Goal: Check status: Check status

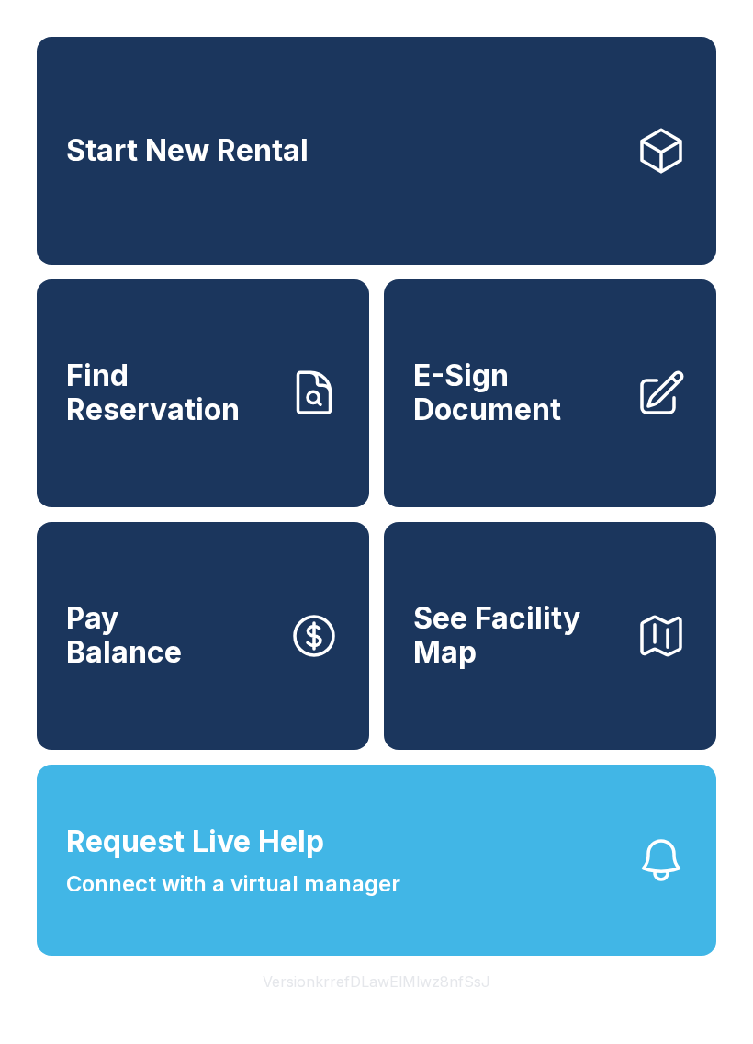
click at [106, 376] on link "Find Reservation" at bounding box center [203, 393] width 333 height 228
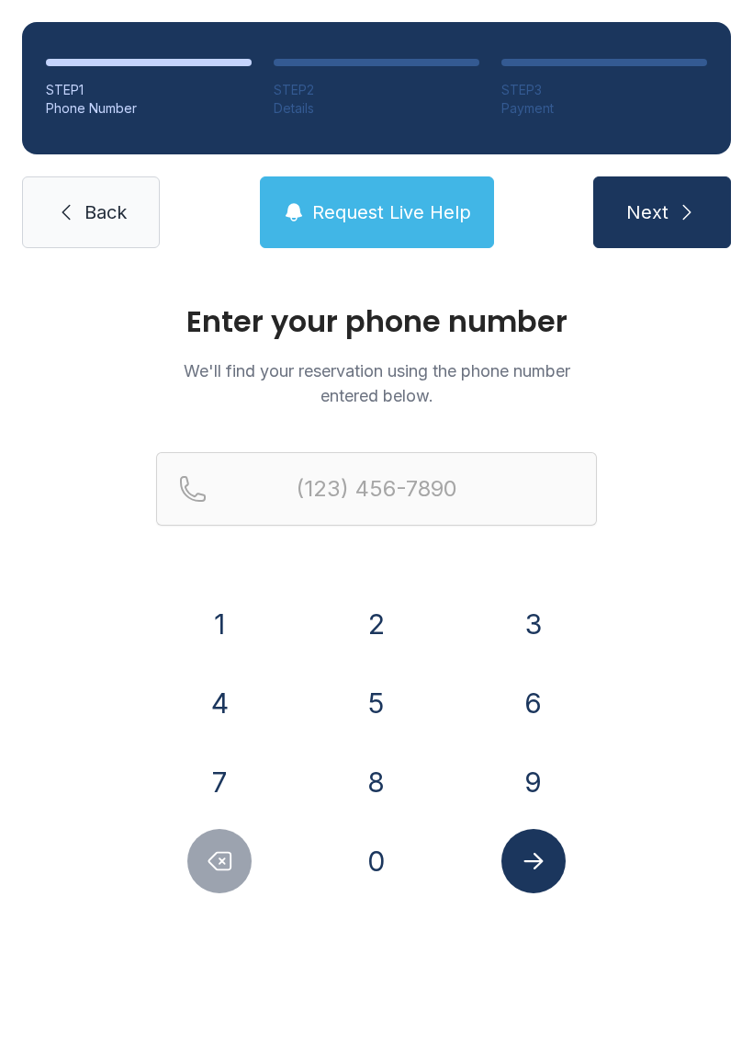
click at [516, 701] on button "6" at bounding box center [534, 703] width 64 height 64
click at [209, 618] on button "1" at bounding box center [219, 624] width 64 height 64
click at [372, 780] on button "8" at bounding box center [377, 782] width 64 height 64
click at [220, 772] on button "7" at bounding box center [219, 782] width 64 height 64
click at [220, 771] on button "7" at bounding box center [219, 782] width 64 height 64
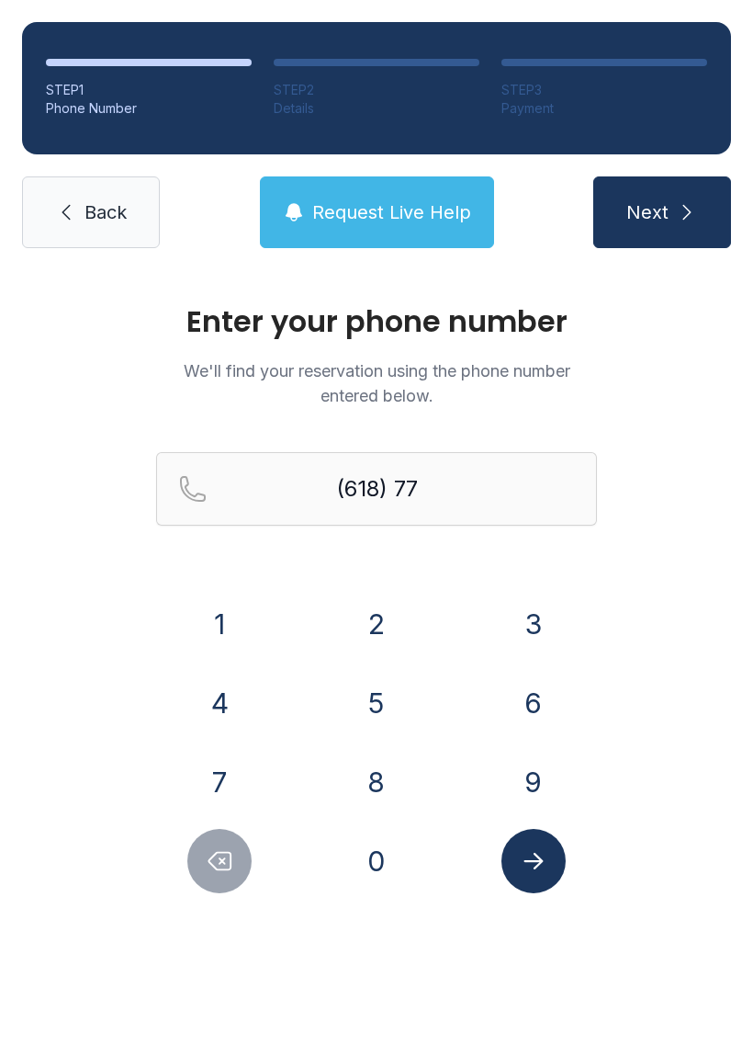
click at [385, 623] on button "2" at bounding box center [377, 624] width 64 height 64
click at [384, 622] on button "2" at bounding box center [377, 624] width 64 height 64
click at [376, 770] on button "8" at bounding box center [377, 782] width 64 height 64
click at [532, 620] on button "3" at bounding box center [534, 624] width 64 height 64
click at [521, 775] on button "9" at bounding box center [534, 782] width 64 height 64
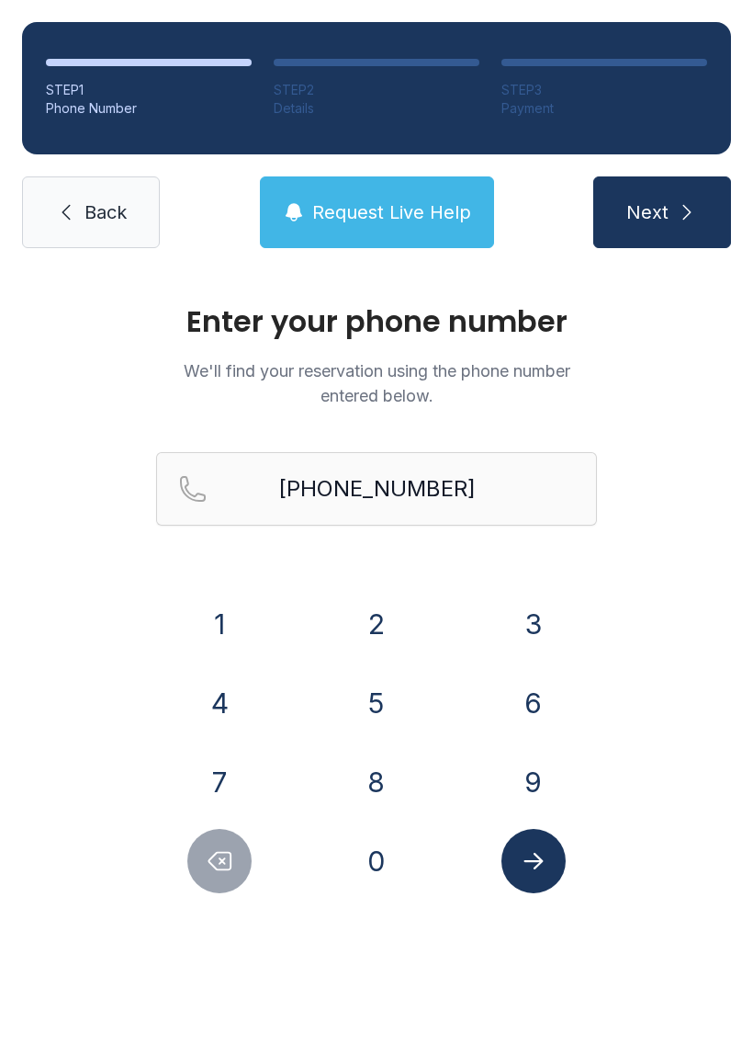
click at [533, 876] on button "Submit lookup form" at bounding box center [534, 861] width 64 height 64
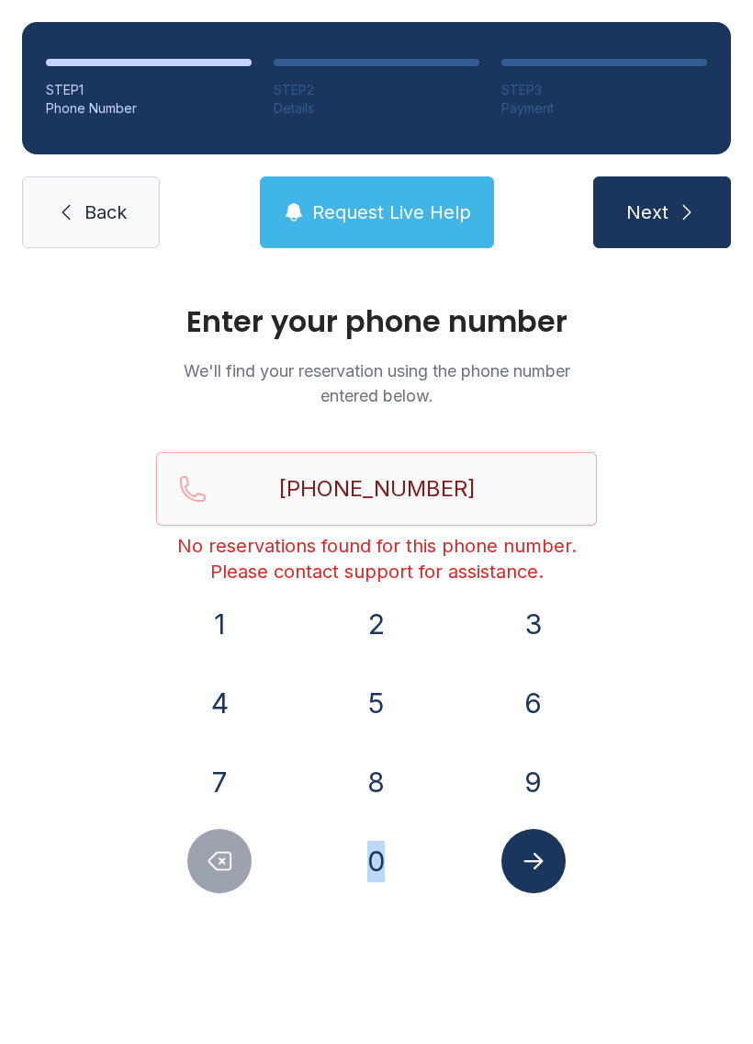
click at [204, 882] on button "Delete number" at bounding box center [219, 861] width 64 height 64
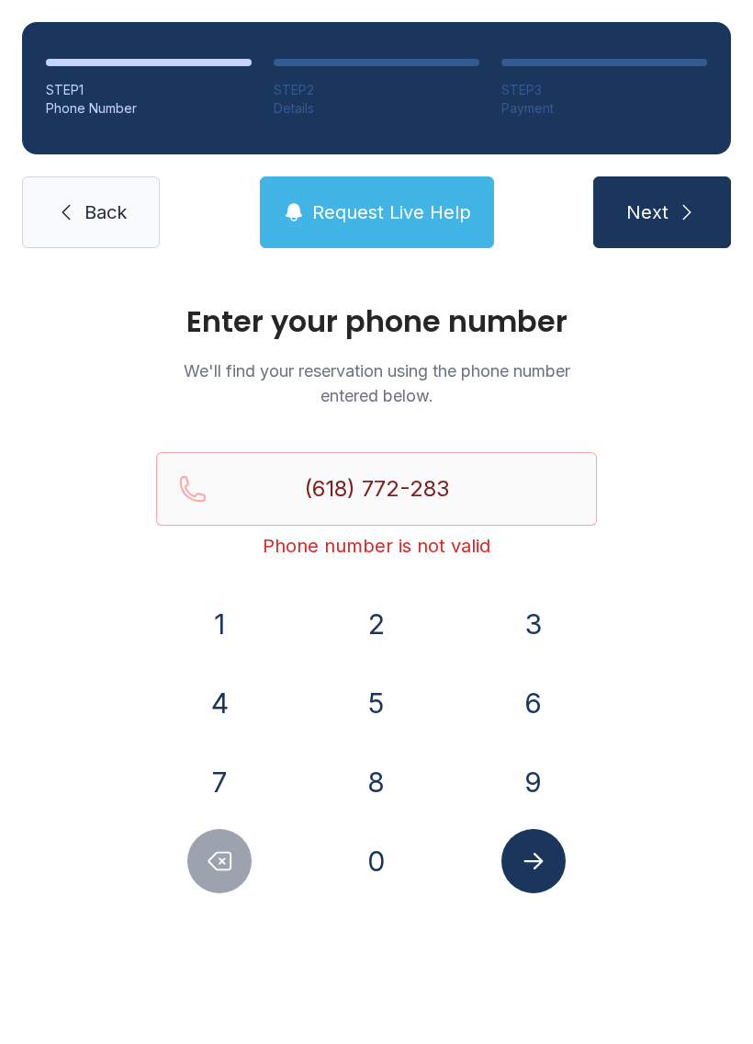
click at [204, 881] on button "Delete number" at bounding box center [219, 861] width 64 height 64
click at [228, 856] on icon "Delete number" at bounding box center [220, 861] width 28 height 28
click at [228, 855] on icon "Delete number" at bounding box center [220, 861] width 28 height 28
click at [221, 860] on icon "Delete number" at bounding box center [220, 861] width 22 height 17
click at [221, 859] on icon "Delete number" at bounding box center [220, 861] width 22 height 17
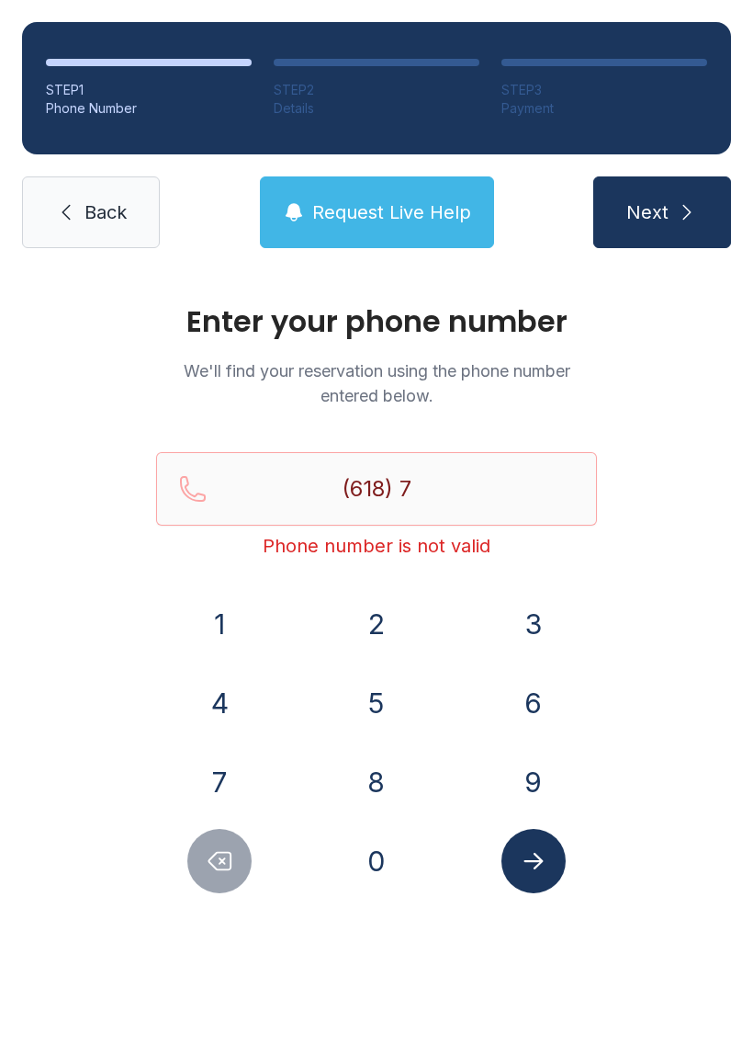
click at [206, 866] on icon "Delete number" at bounding box center [220, 861] width 28 height 28
click at [205, 866] on button "Delete number" at bounding box center [219, 861] width 64 height 64
click at [205, 863] on button "Delete number" at bounding box center [219, 861] width 64 height 64
type input "(6"
click at [204, 862] on button "Delete number" at bounding box center [219, 861] width 64 height 64
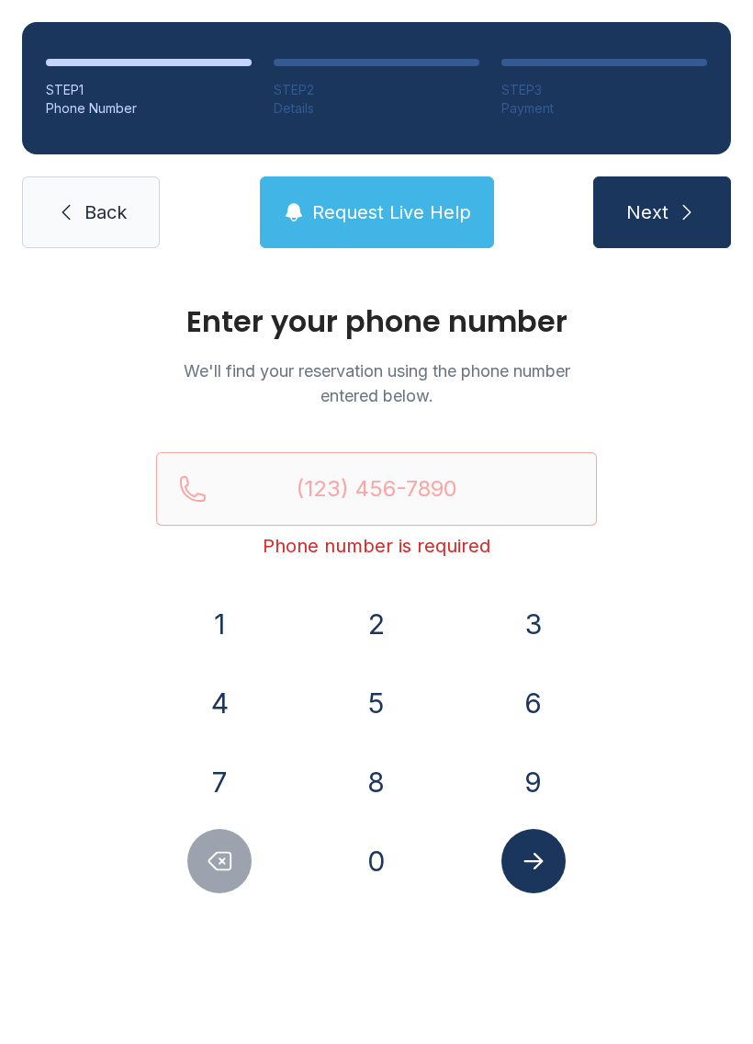
click at [203, 866] on button "Delete number" at bounding box center [219, 861] width 64 height 64
click at [535, 614] on button "3" at bounding box center [534, 624] width 64 height 64
click at [236, 611] on button "1" at bounding box center [219, 624] width 64 height 64
click at [231, 685] on button "4" at bounding box center [219, 703] width 64 height 64
click at [376, 707] on button "5" at bounding box center [377, 703] width 64 height 64
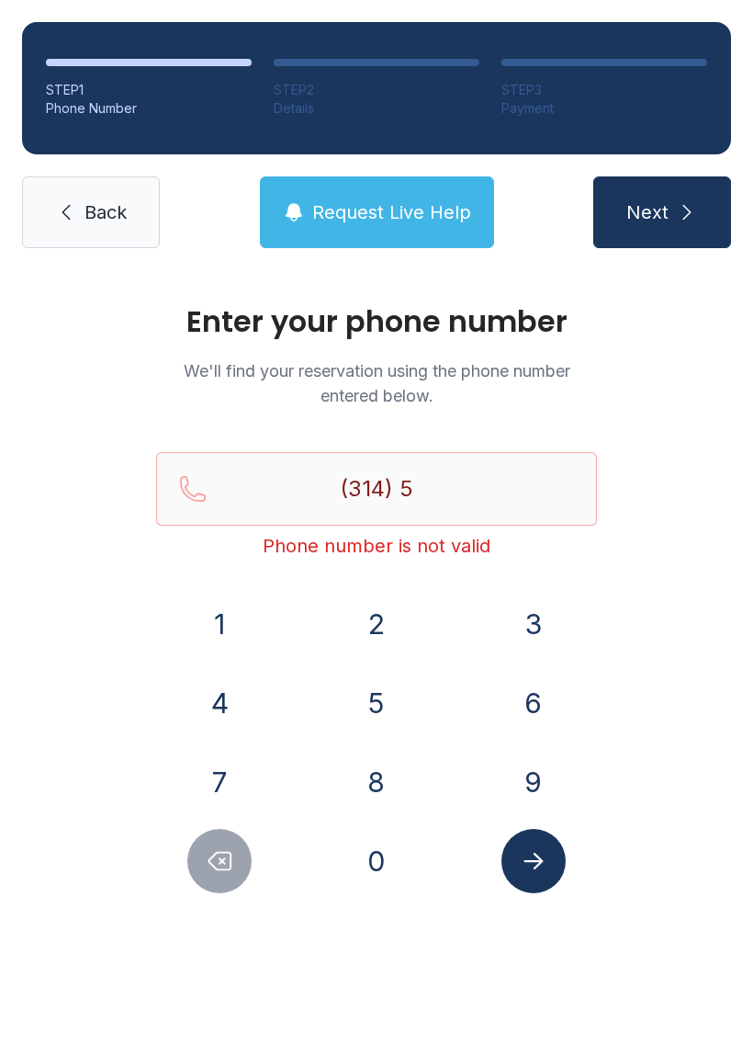
click at [376, 632] on button "2" at bounding box center [377, 624] width 64 height 64
click at [492, 690] on div "6" at bounding box center [534, 703] width 128 height 64
click at [519, 700] on button "6" at bounding box center [534, 703] width 64 height 64
click at [237, 621] on button "1" at bounding box center [219, 624] width 64 height 64
click at [379, 619] on button "2" at bounding box center [377, 624] width 64 height 64
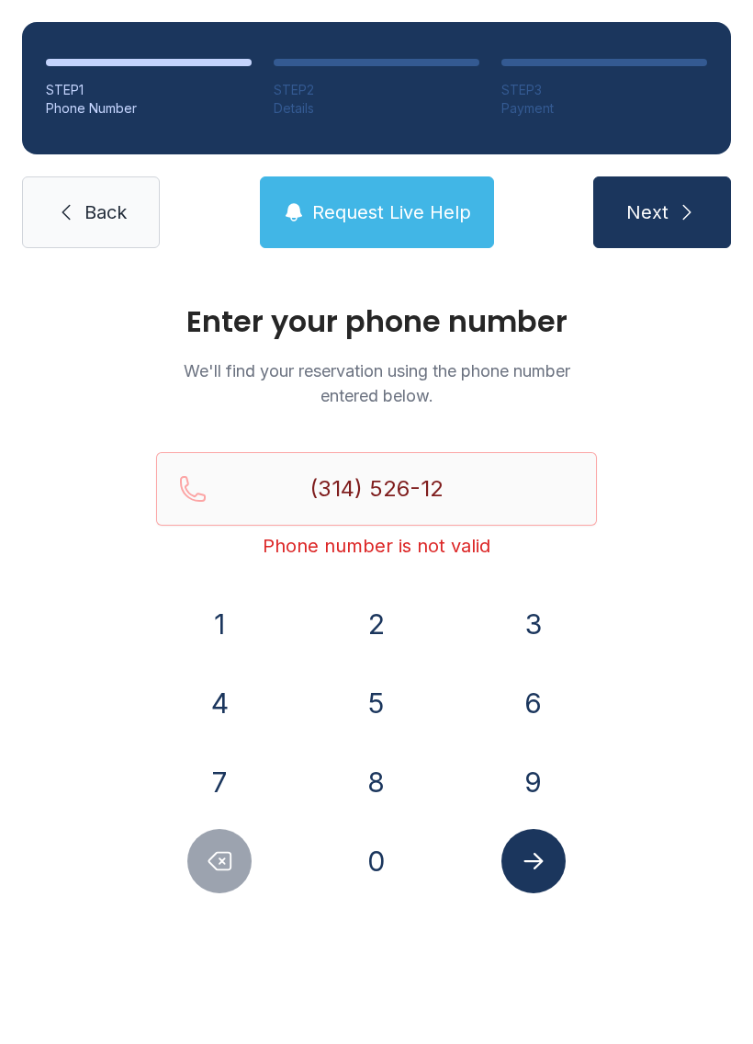
click at [214, 634] on button "1" at bounding box center [219, 624] width 64 height 64
click at [366, 866] on button "0" at bounding box center [377, 861] width 64 height 64
click at [522, 869] on icon "Submit lookup form" at bounding box center [534, 861] width 28 height 28
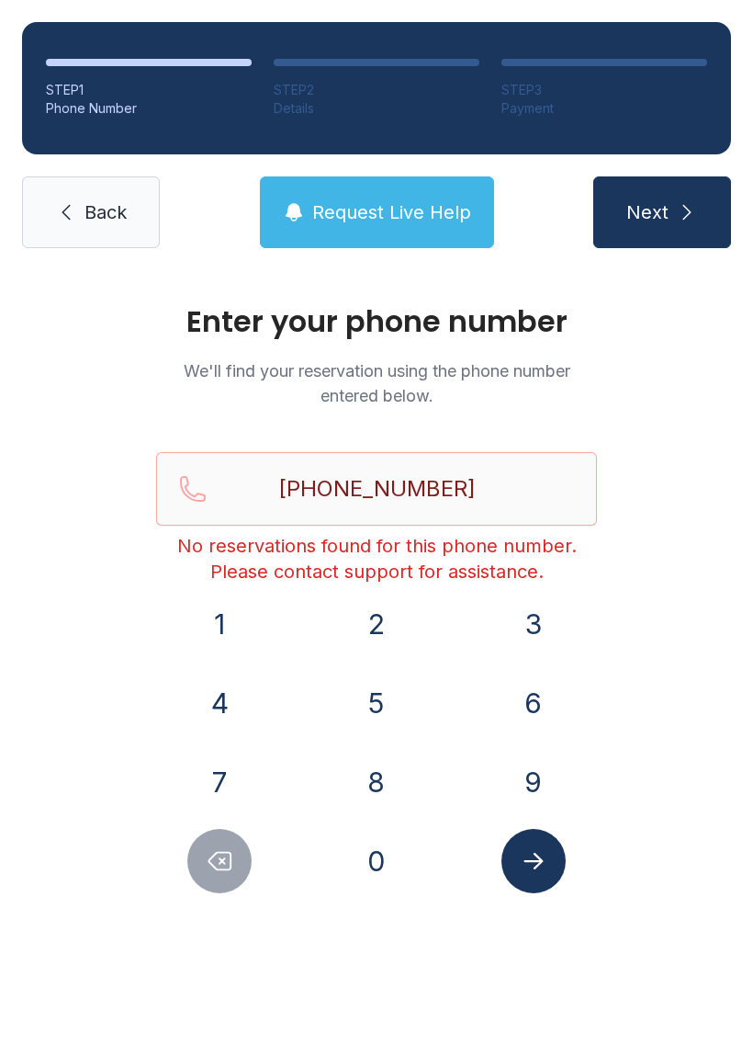
click at [535, 857] on icon "Submit lookup form" at bounding box center [534, 861] width 28 height 28
click at [196, 868] on button "Delete number" at bounding box center [219, 861] width 64 height 64
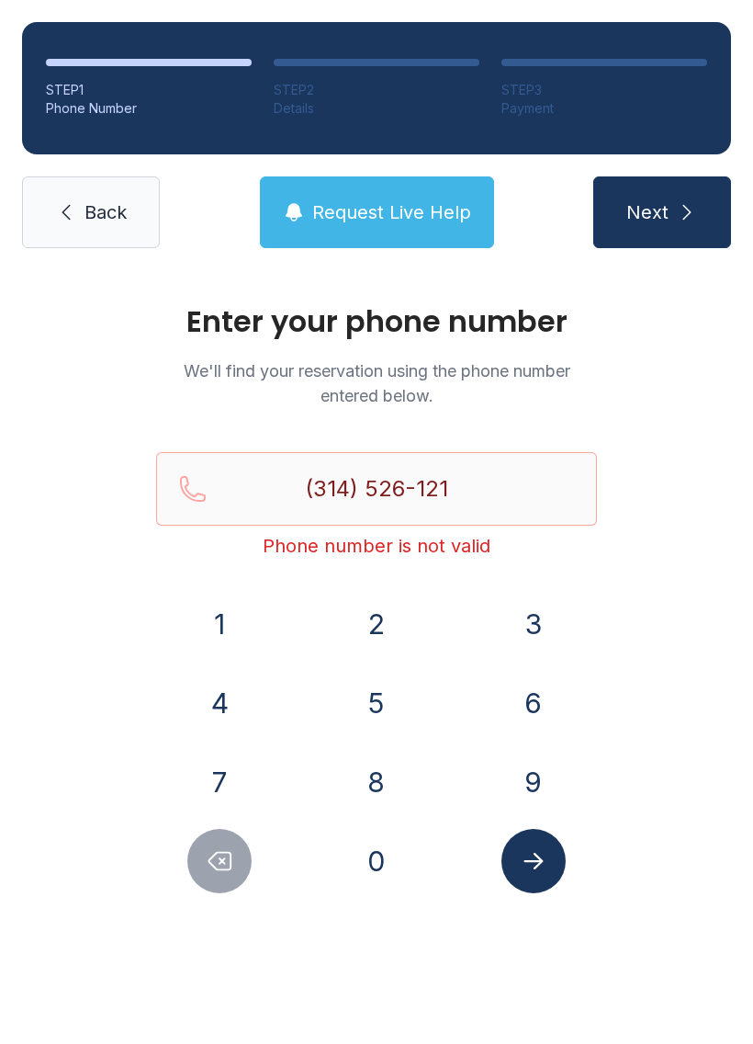
click at [196, 867] on button "Delete number" at bounding box center [219, 861] width 64 height 64
type input "(314) 526-12"
click at [189, 879] on div at bounding box center [220, 861] width 128 height 64
click at [66, 234] on link "Back" at bounding box center [91, 212] width 138 height 72
